Goal: Transaction & Acquisition: Purchase product/service

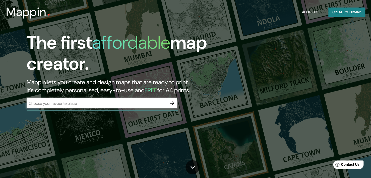
click at [83, 107] on div "​" at bounding box center [102, 103] width 150 height 10
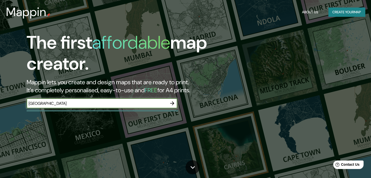
type input "[GEOGRAPHIC_DATA]"
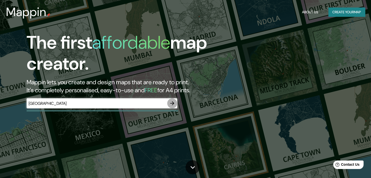
click at [172, 102] on icon "button" at bounding box center [172, 103] width 6 height 6
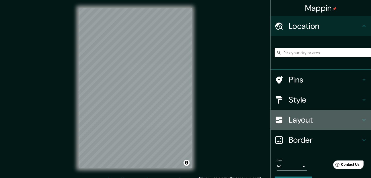
click at [298, 121] on h4 "Layout" at bounding box center [324, 120] width 72 height 10
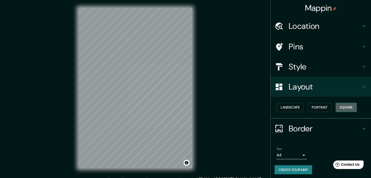
click at [340, 108] on button "Square" at bounding box center [345, 107] width 21 height 9
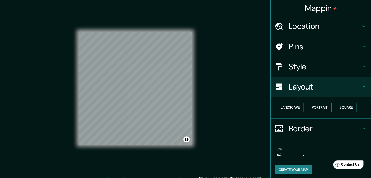
click at [309, 110] on button "Portrait" at bounding box center [319, 107] width 24 height 9
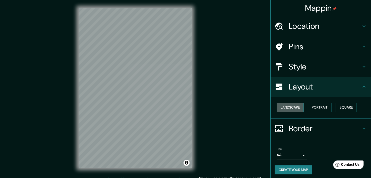
click at [288, 109] on button "Landscape" at bounding box center [289, 107] width 27 height 9
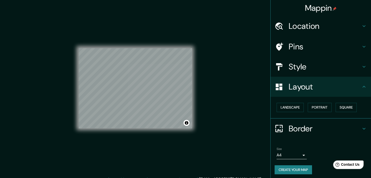
click at [292, 70] on h4 "Style" at bounding box center [324, 67] width 72 height 10
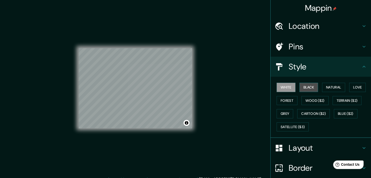
click at [307, 84] on button "Black" at bounding box center [308, 87] width 19 height 9
click at [326, 88] on button "Natural" at bounding box center [333, 87] width 23 height 9
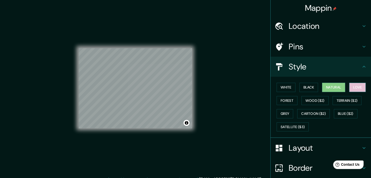
click at [354, 88] on button "Love" at bounding box center [357, 87] width 17 height 9
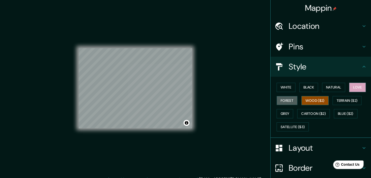
drag, startPoint x: 285, startPoint y: 101, endPoint x: 304, endPoint y: 100, distance: 19.6
click at [285, 101] on button "Forest" at bounding box center [286, 100] width 21 height 9
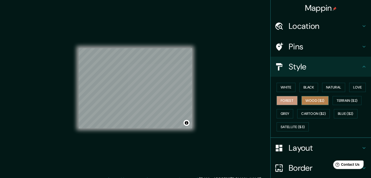
click at [315, 98] on button "Wood ($2)" at bounding box center [314, 100] width 27 height 9
